Goal: Task Accomplishment & Management: Use online tool/utility

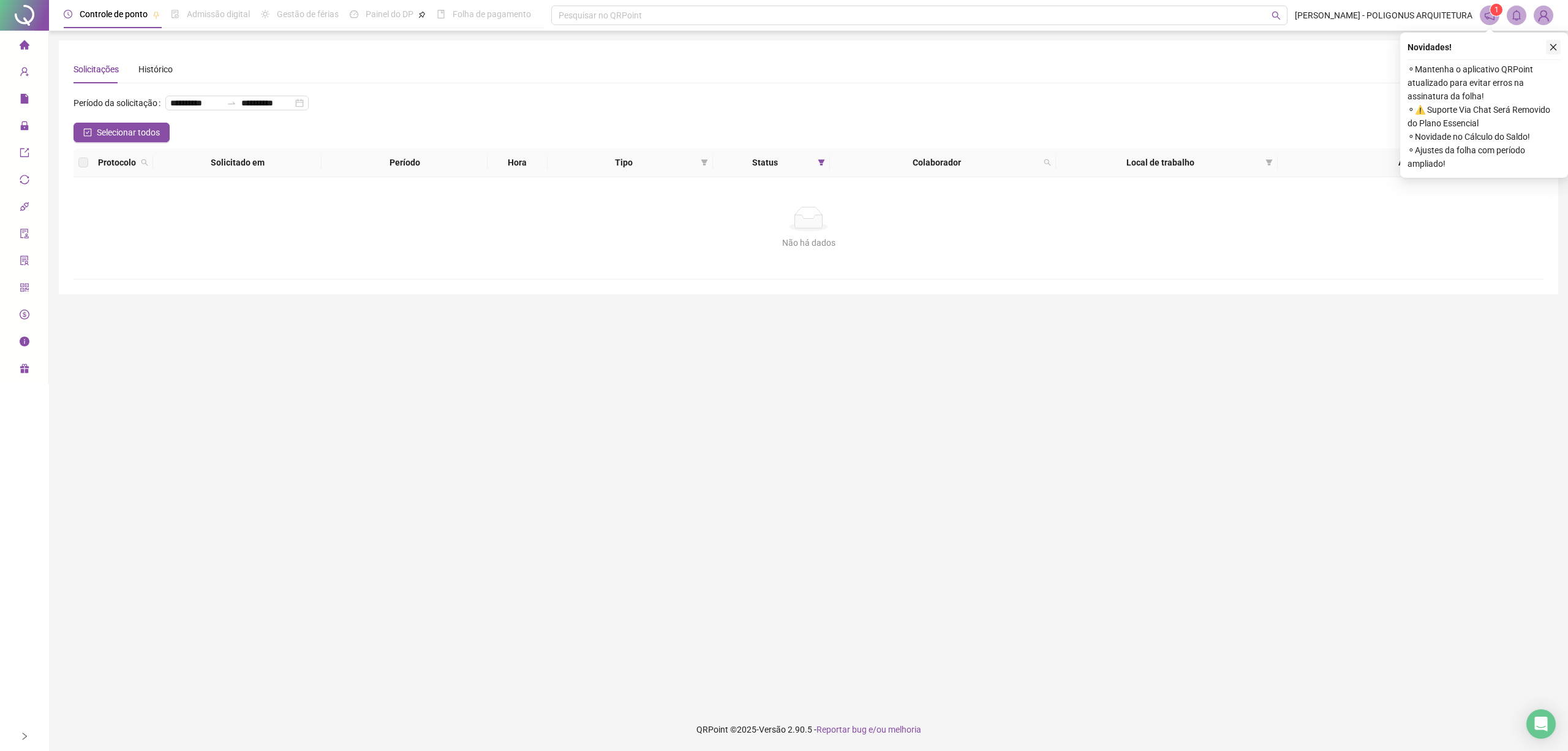
click at [1560, 46] on button "button" at bounding box center [1554, 47] width 14 height 14
click at [1556, 42] on button "button" at bounding box center [1554, 47] width 14 height 14
click at [1552, 50] on icon "close" at bounding box center [1554, 47] width 9 height 9
click at [1555, 43] on icon "close" at bounding box center [1554, 47] width 9 height 9
